Goal: Information Seeking & Learning: Learn about a topic

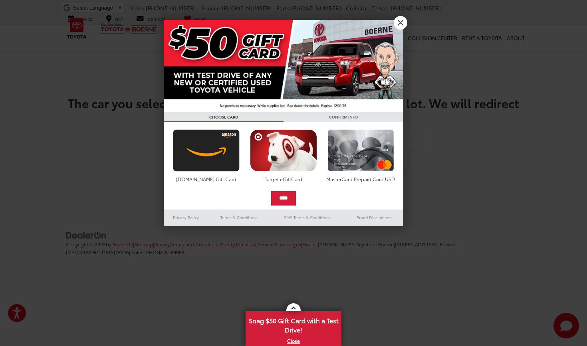
click at [401, 24] on link "X" at bounding box center [401, 23] width 14 height 14
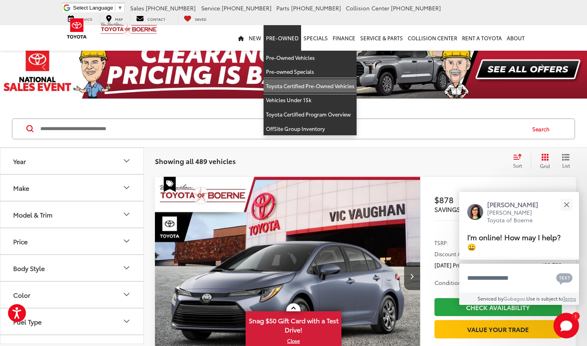
click at [284, 85] on link "Toyota Certified Pre-Owned Vehicles" at bounding box center [310, 86] width 93 height 14
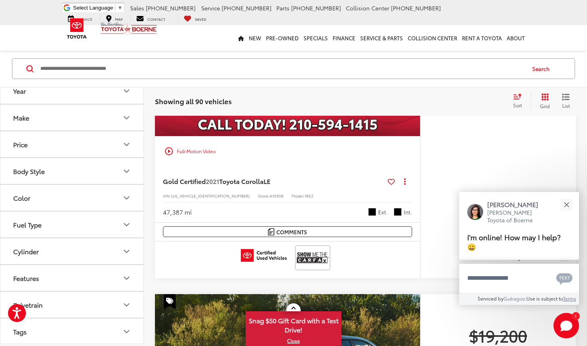
scroll to position [1273, 0]
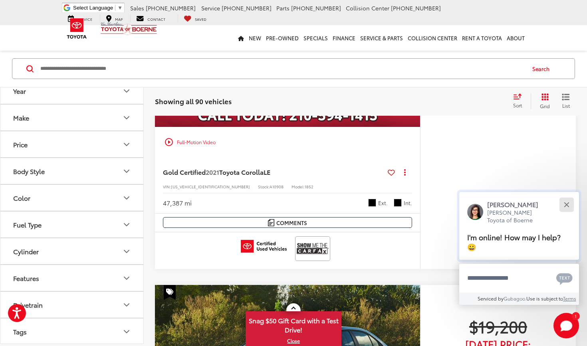
click at [566, 205] on button "Close" at bounding box center [566, 204] width 17 height 17
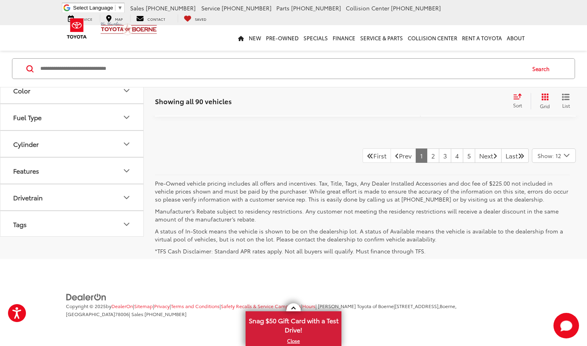
scroll to position [4288, 0]
click at [427, 155] on link "2" at bounding box center [433, 156] width 12 height 14
click at [439, 154] on link "3" at bounding box center [445, 156] width 12 height 14
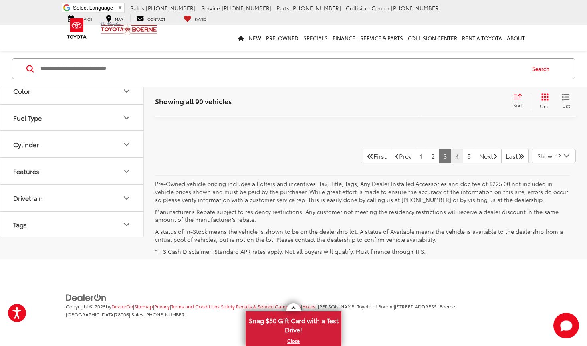
click at [451, 155] on link "4" at bounding box center [457, 156] width 12 height 14
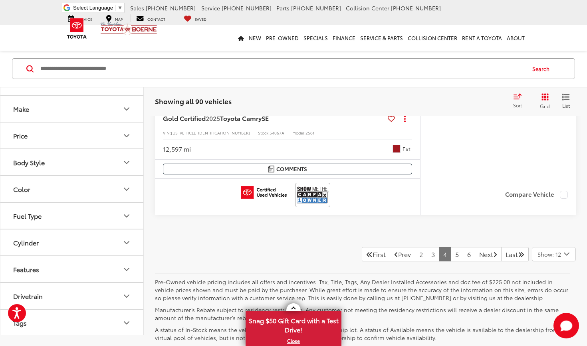
scroll to position [4161, 0]
click at [451, 252] on link "5" at bounding box center [457, 254] width 12 height 14
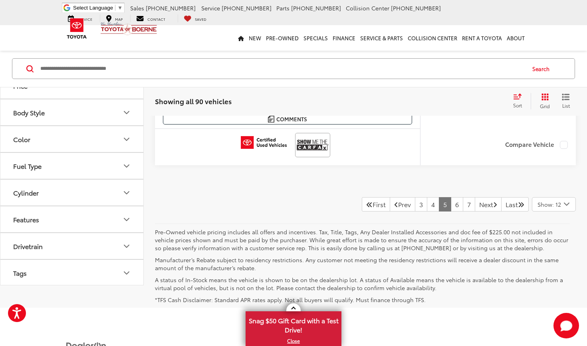
scroll to position [4240, 0]
click at [451, 199] on link "6" at bounding box center [457, 204] width 12 height 14
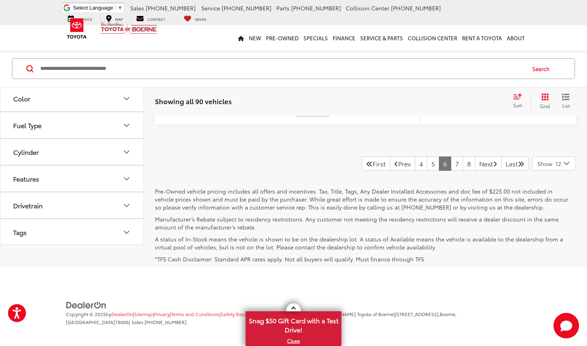
scroll to position [4259, 0]
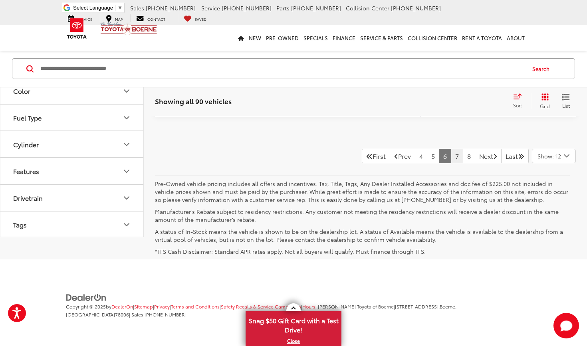
click at [451, 151] on link "7" at bounding box center [457, 156] width 12 height 14
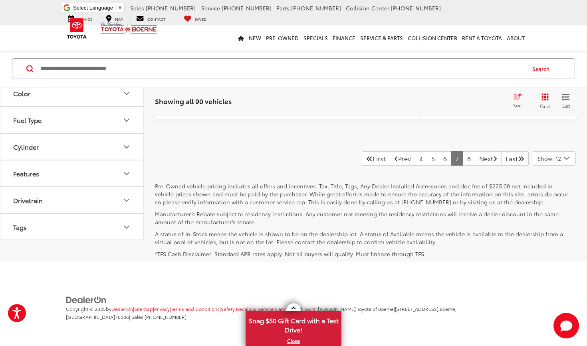
scroll to position [4274, 0]
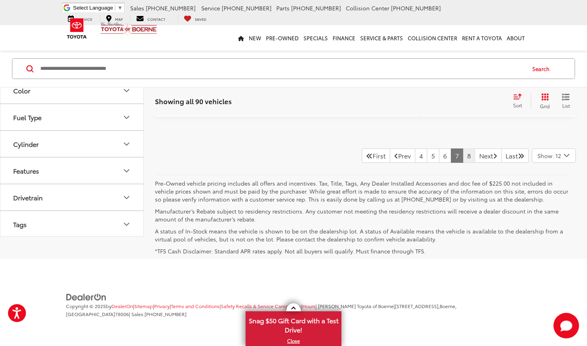
click at [463, 153] on link "8" at bounding box center [469, 156] width 12 height 14
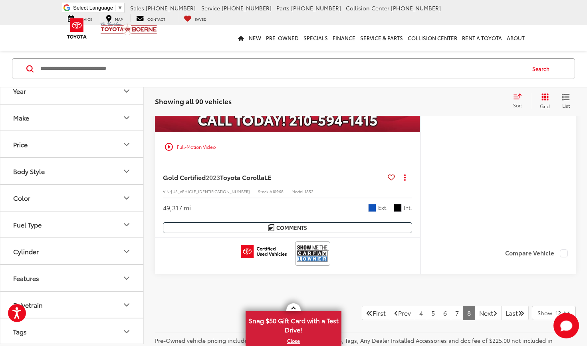
scroll to position [1990, 0]
